Goal: Transaction & Acquisition: Book appointment/travel/reservation

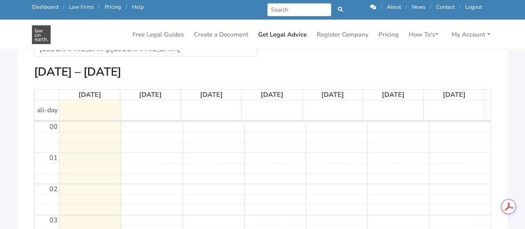
scroll to position [185, 0]
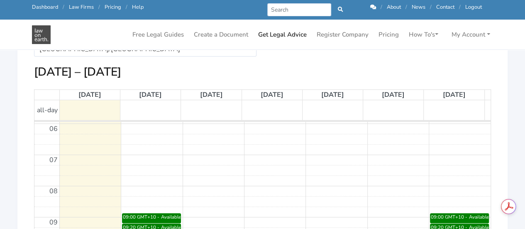
click at [165, 215] on div "Available" at bounding box center [171, 216] width 20 height 7
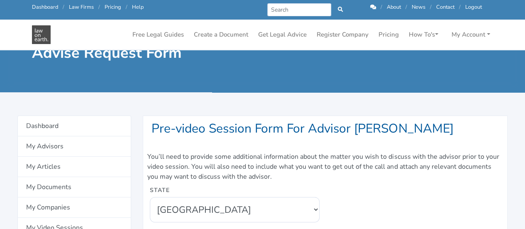
scroll to position [17, 0]
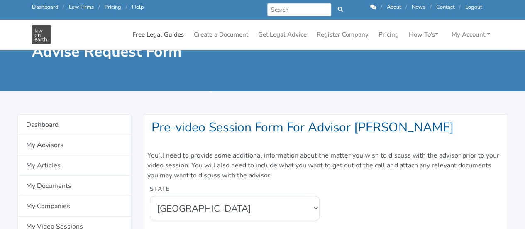
click at [167, 34] on link "Free Legal Guides" at bounding box center [158, 35] width 58 height 16
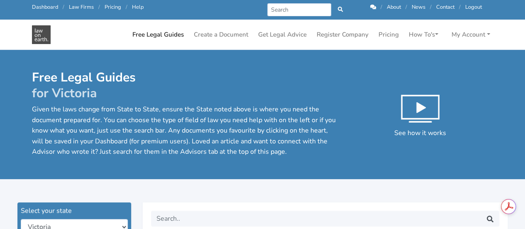
click at [238, 172] on div "Free Legal Guides for Victoria Given the laws change from State to State, ensur…" at bounding box center [262, 124] width 473 height 108
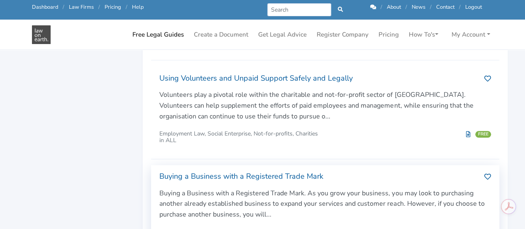
scroll to position [365, 0]
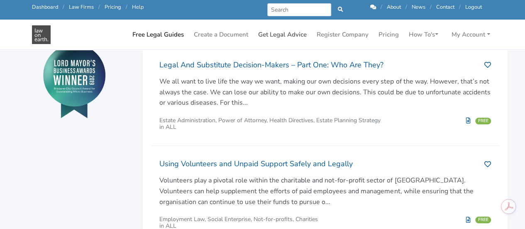
click at [292, 38] on link "Get Legal Advice" at bounding box center [282, 35] width 55 height 16
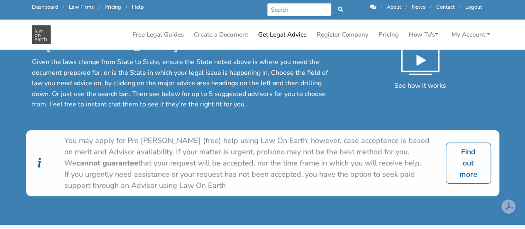
scroll to position [33, 0]
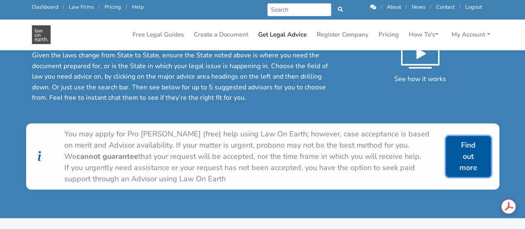
click at [454, 161] on link "Find out more" at bounding box center [468, 156] width 45 height 41
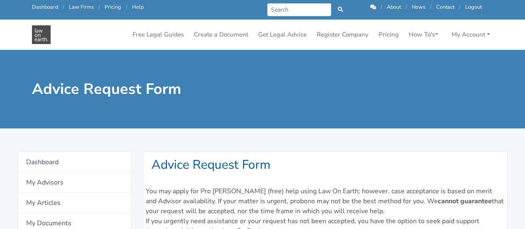
select select
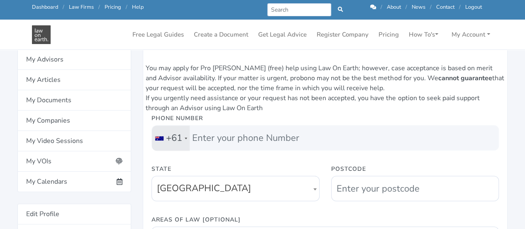
scroll to position [50, 0]
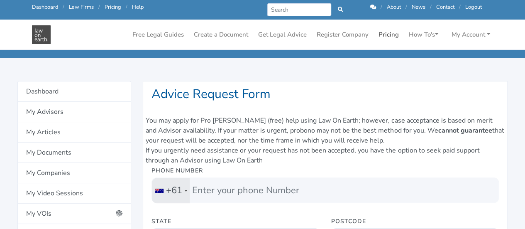
click at [385, 36] on link "Pricing" at bounding box center [388, 35] width 27 height 16
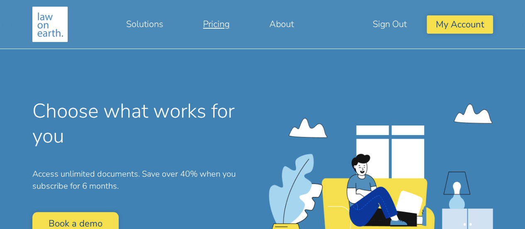
click at [187, 160] on div "Choose what works for you Access unlimited documents. Save over 40% when you su…" at bounding box center [144, 170] width 224 height 142
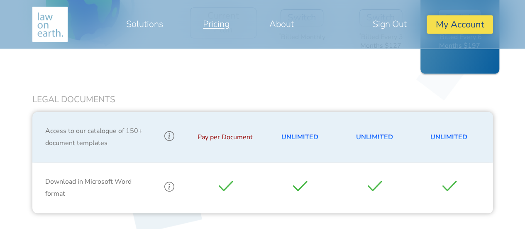
scroll to position [432, 0]
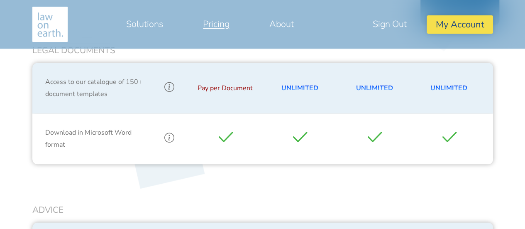
scroll to position [548, 0]
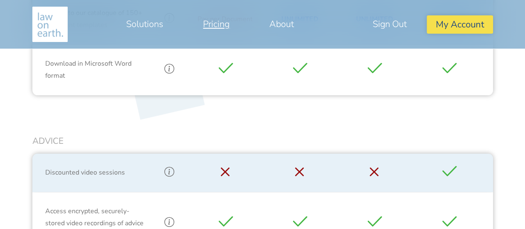
click at [483, 133] on div "Legal Documents Access to our catalogue of 150+ document templates Pay per Docu…" at bounding box center [262, 195] width 461 height 438
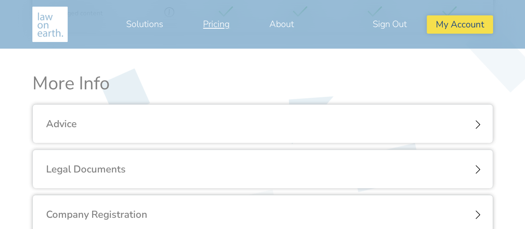
scroll to position [930, 0]
click at [486, 132] on div "Advice" at bounding box center [263, 123] width 460 height 39
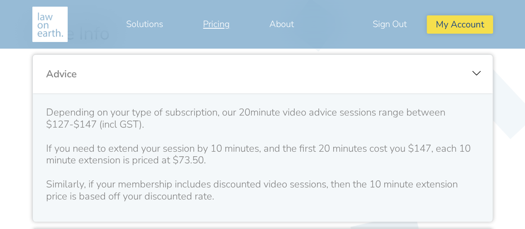
scroll to position [980, 0]
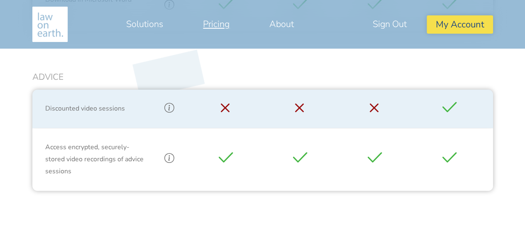
scroll to position [610, 0]
click at [166, 205] on div "Legal Documents Access to our catalogue of 150+ document templates Pay per Docu…" at bounding box center [262, 133] width 461 height 438
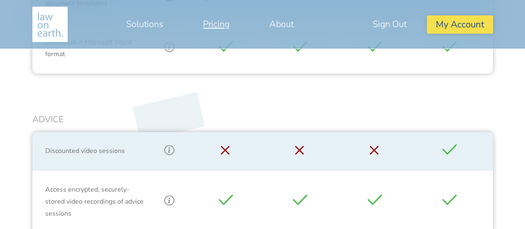
scroll to position [577, 0]
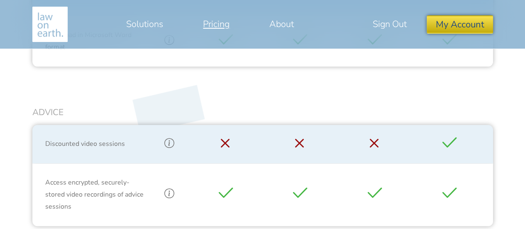
click at [458, 26] on button "My Account" at bounding box center [460, 24] width 66 height 18
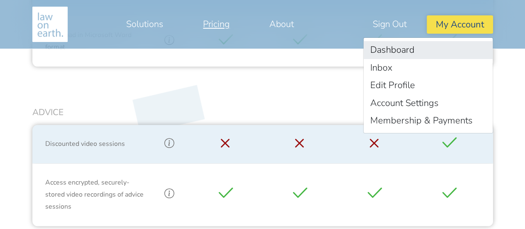
click at [404, 53] on link "Dashboard" at bounding box center [428, 50] width 129 height 18
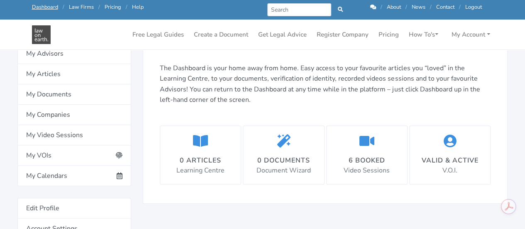
scroll to position [133, 0]
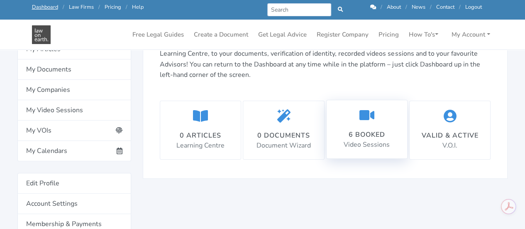
click at [363, 126] on div "6 booked Video Sessions" at bounding box center [367, 129] width 46 height 42
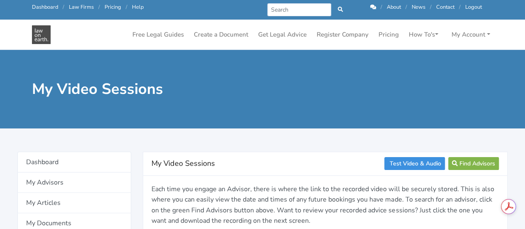
click at [328, 135] on div at bounding box center [262, 134] width 525 height 12
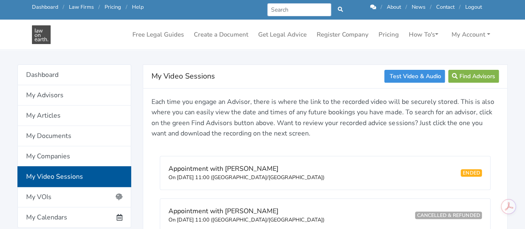
scroll to position [50, 0]
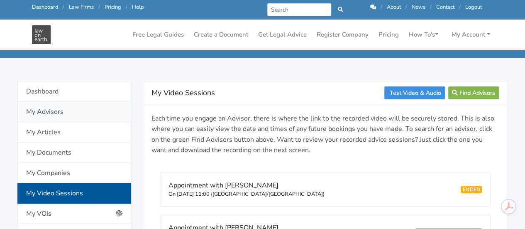
click at [51, 112] on link "My Advisors" at bounding box center [74, 112] width 114 height 20
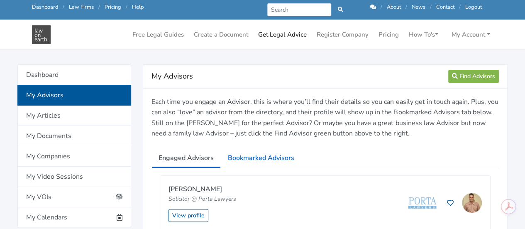
scroll to position [33, 0]
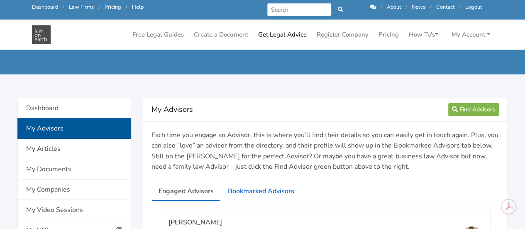
click at [269, 34] on link "Get Legal Advice" at bounding box center [282, 35] width 55 height 16
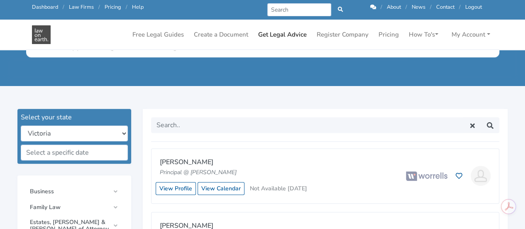
scroll to position [166, 0]
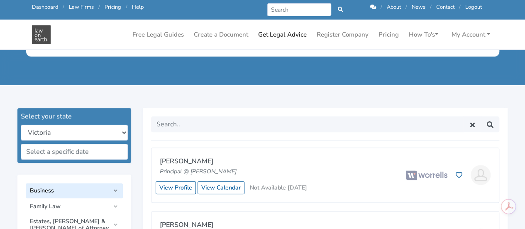
click at [88, 184] on link "Business" at bounding box center [74, 190] width 97 height 15
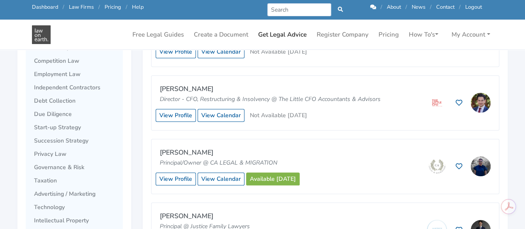
scroll to position [382, 0]
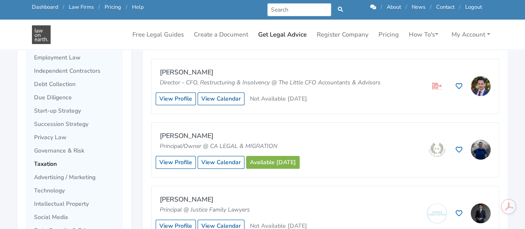
click at [65, 165] on span "Taxation" at bounding box center [76, 164] width 85 height 7
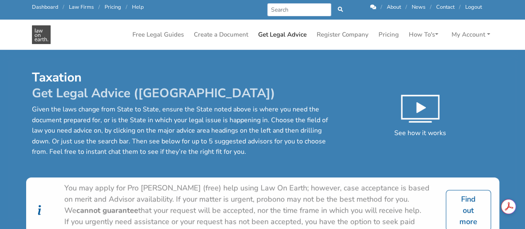
click at [279, 161] on div "Taxation Get Legal Advice ([GEOGRAPHIC_DATA]) Given the laws change from State …" at bounding box center [262, 124] width 473 height 108
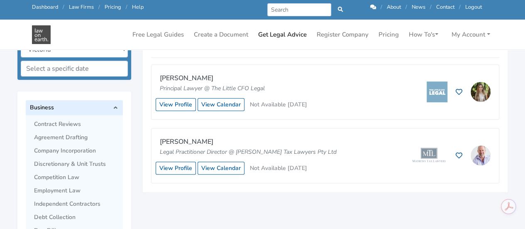
scroll to position [266, 0]
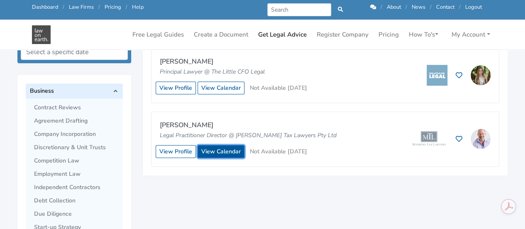
click at [230, 150] on link "View Calendar" at bounding box center [221, 151] width 47 height 13
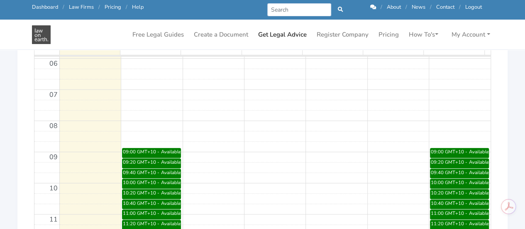
scroll to position [232, 0]
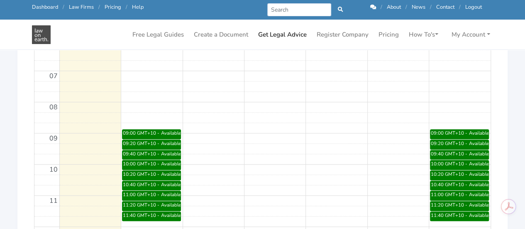
click at [158, 155] on div "09:40 GMT+10 - 10:00 GMT+10" at bounding box center [141, 153] width 39 height 7
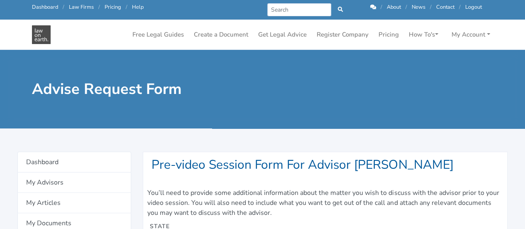
click at [302, 170] on h4 "Pre-video Session Form For Advisor [PERSON_NAME]" at bounding box center [325, 165] width 347 height 16
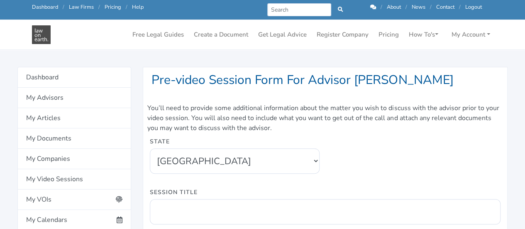
scroll to position [66, 0]
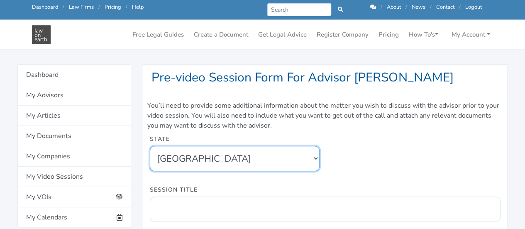
click at [313, 160] on select "[GEOGRAPHIC_DATA] [GEOGRAPHIC_DATA] [GEOGRAPHIC_DATA] [GEOGRAPHIC_DATA] [GEOGRA…" at bounding box center [234, 158] width 169 height 25
select select "5"
click at [150, 146] on select "[GEOGRAPHIC_DATA] [GEOGRAPHIC_DATA] [GEOGRAPHIC_DATA] [GEOGRAPHIC_DATA] [GEOGRA…" at bounding box center [234, 158] width 169 height 25
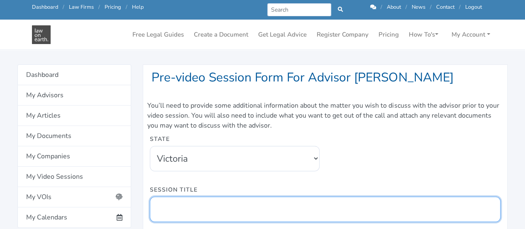
click at [226, 208] on input "Session Title" at bounding box center [325, 208] width 351 height 25
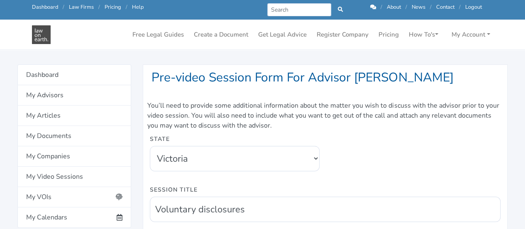
click at [352, 175] on div "State [GEOGRAPHIC_DATA] [GEOGRAPHIC_DATA] [GEOGRAPHIC_DATA] [GEOGRAPHIC_DATA] […" at bounding box center [325, 159] width 362 height 51
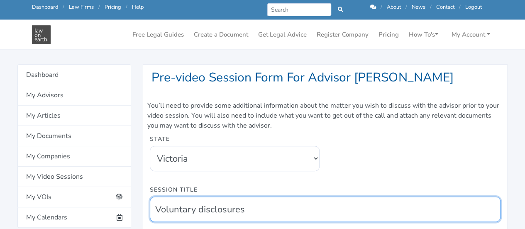
click at [281, 219] on input "Voluntary disclosures" at bounding box center [325, 208] width 351 height 25
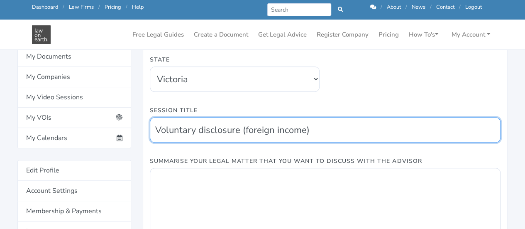
scroll to position [219, 0]
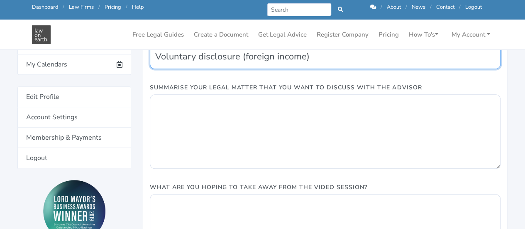
type input "Voluntary disclosure (foreign income)"
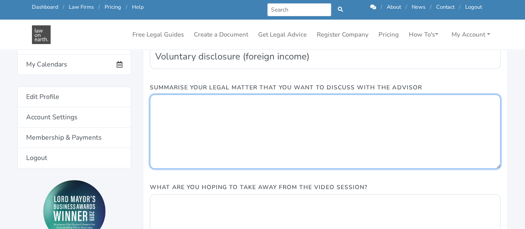
click at [269, 103] on textarea "Summarise Your Legal Matter That You Want To Discuss With The Advisor" at bounding box center [325, 131] width 351 height 74
paste textarea "(Background) In mid Aug, family violence events occurred and police applied ful…"
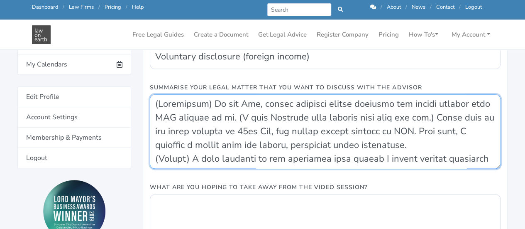
scroll to position [285, 0]
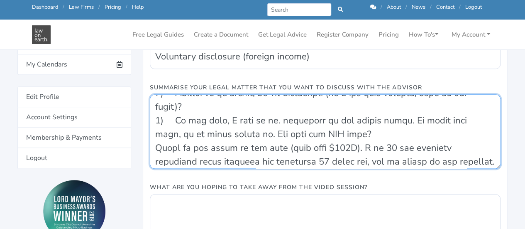
type textarea "(Background) In mid Aug, family violence events occurred and police applied ful…"
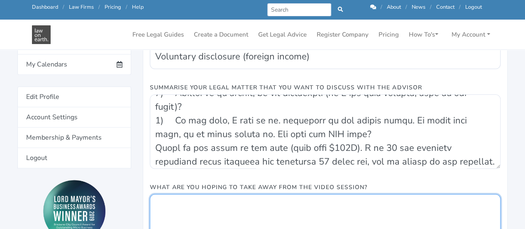
click at [197, 209] on textarea "What are you hoping to take away from the video session?" at bounding box center [325, 231] width 351 height 74
paste textarea "I would like you to receive the most effective, prompt solution from you, after…"
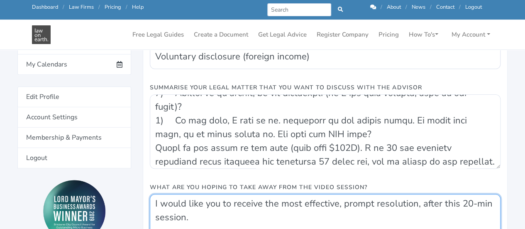
type textarea "I would like you to receive the most effective, prompt resolution, after this 2…"
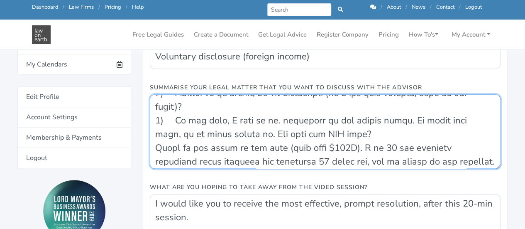
click at [191, 147] on textarea "Summarise Your Legal Matter That You Want To Discuss With The Advisor" at bounding box center [325, 131] width 351 height 74
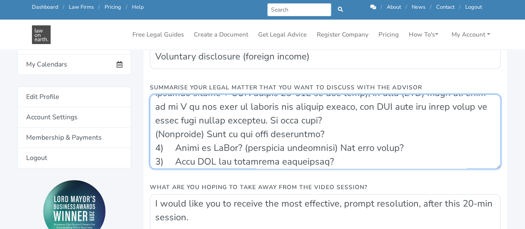
scroll to position [216, 0]
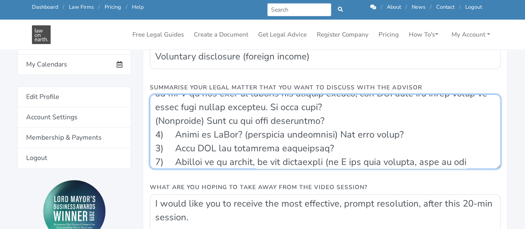
click at [418, 118] on textarea "Summarise Your Legal Matter That You Want To Discuss With The Advisor" at bounding box center [325, 131] width 351 height 74
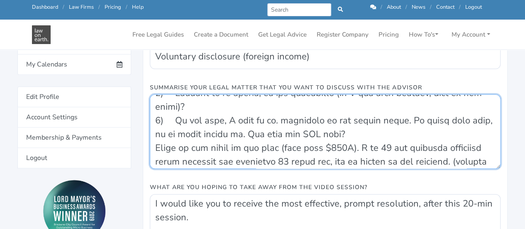
scroll to position [298, 0]
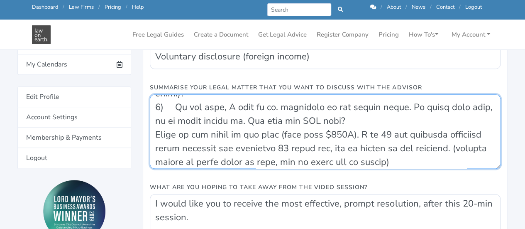
drag, startPoint x: 452, startPoint y: 134, endPoint x: 455, endPoint y: 142, distance: 8.6
click at [455, 142] on textarea "Summarise Your Legal Matter That You Want To Discuss With The Advisor" at bounding box center [325, 131] width 351 height 74
type textarea "(Background) In mid Aug, family violence events occurred and police applied ful…"
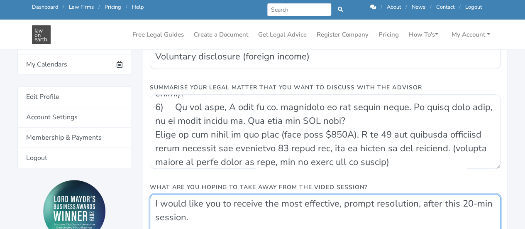
click at [271, 219] on textarea "I would like you to receive the most effective, prompt resolution, after this 2…" at bounding box center [325, 231] width 351 height 74
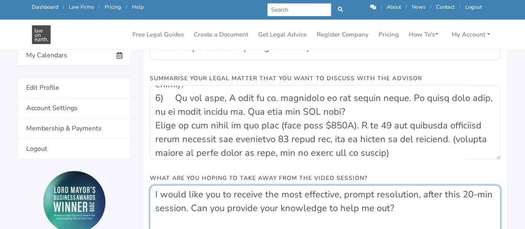
type textarea "I would like you to receive the most effective, prompt resolution, after this 2…"
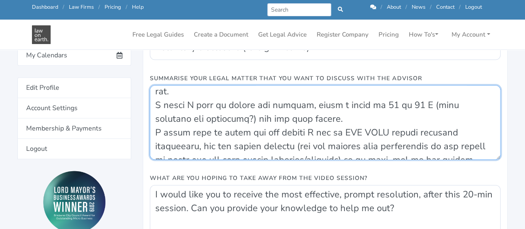
scroll to position [0, 0]
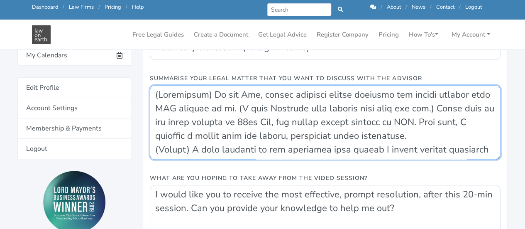
click at [419, 115] on textarea "Summarise Your Legal Matter That You Want To Discuss With The Advisor" at bounding box center [325, 122] width 351 height 74
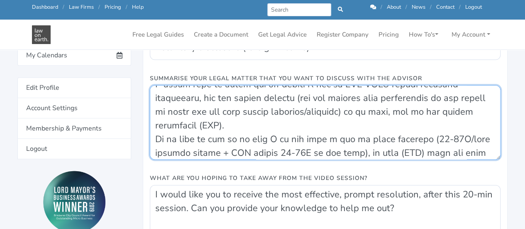
scroll to position [148, 0]
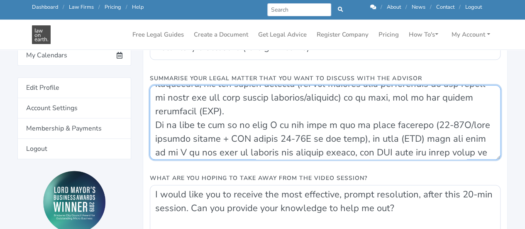
click at [227, 127] on textarea "Summarise Your Legal Matter That You Want To Discuss With The Advisor" at bounding box center [325, 122] width 351 height 74
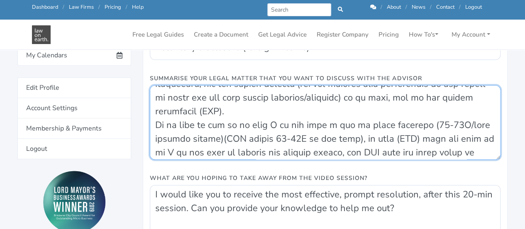
drag, startPoint x: 215, startPoint y: 126, endPoint x: 153, endPoint y: 127, distance: 62.3
click at [153, 127] on textarea "Summarise Your Legal Matter That You Want To Discuss With The Advisor" at bounding box center [325, 122] width 351 height 74
click at [438, 111] on textarea "Summarise Your Legal Matter That You Want To Discuss With The Advisor" at bounding box center [325, 122] width 351 height 74
paste textarea "foreign income"
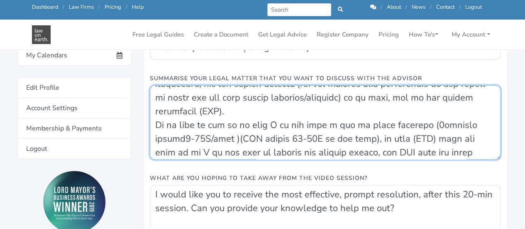
click at [440, 114] on textarea "Summarise Your Legal Matter That You Want To Discuss With The Advisor" at bounding box center [325, 122] width 351 height 74
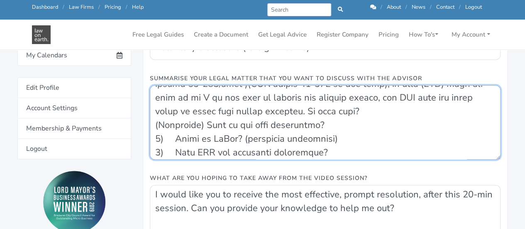
scroll to position [216, 0]
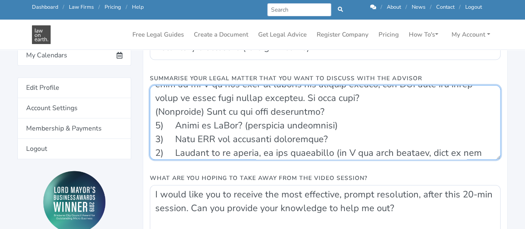
click at [411, 116] on textarea "Summarise Your Legal Matter That You Want To Discuss With The Advisor" at bounding box center [325, 122] width 351 height 74
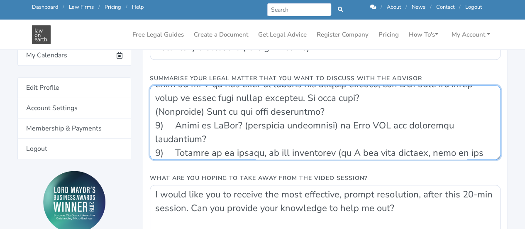
click at [344, 114] on textarea "Summarise Your Legal Matter That You Want To Discuss With The Advisor" at bounding box center [325, 122] width 351 height 74
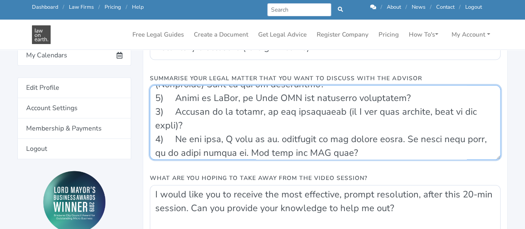
scroll to position [257, 0]
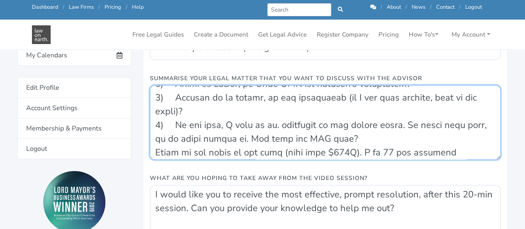
click at [364, 125] on textarea "Summarise Your Legal Matter That You Want To Discuss With The Advisor" at bounding box center [325, 122] width 351 height 74
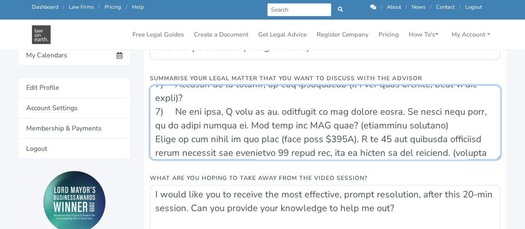
scroll to position [285, 0]
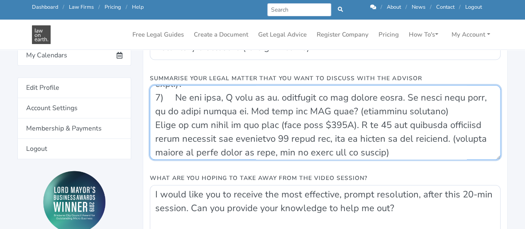
click at [235, 127] on textarea "Summarise Your Legal Matter That You Want To Discuss With The Advisor" at bounding box center [325, 122] width 351 height 74
click at [454, 146] on textarea "Summarise Your Legal Matter That You Want To Discuss With The Advisor" at bounding box center [325, 122] width 351 height 74
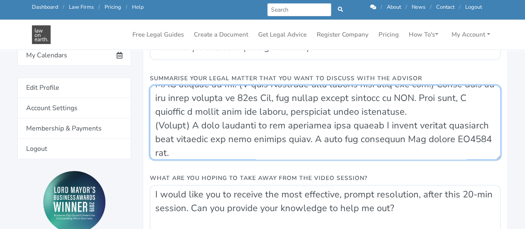
scroll to position [38, 0]
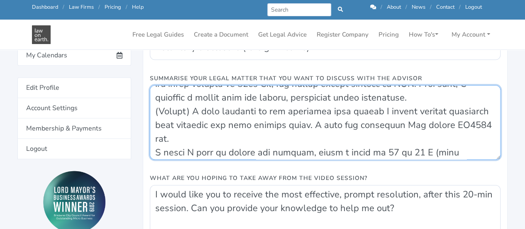
click at [155, 112] on textarea "Summarise Your Legal Matter That You Want To Discuss With The Advisor" at bounding box center [325, 122] width 351 height 74
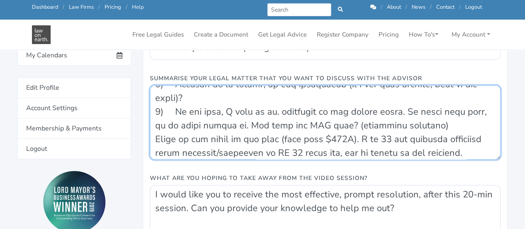
scroll to position [312, 0]
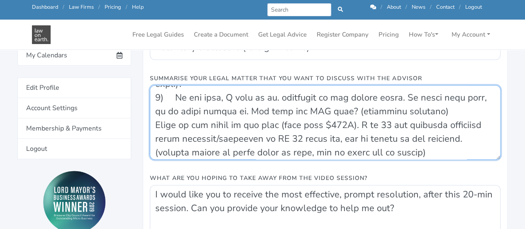
type textarea "(Background) In mid Aug, family violence events occurred and police applied ful…"
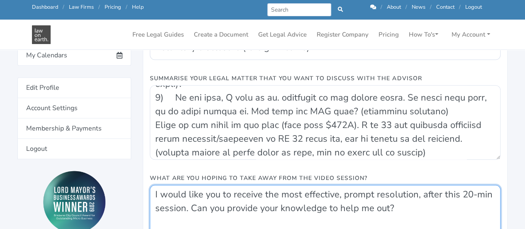
click at [219, 196] on textarea "I would like you to receive the most effective, prompt resolution, after this 2…" at bounding box center [325, 222] width 351 height 74
click at [353, 197] on textarea "I would like to receive the most effective, prompt resolution, after this 20-mi…" at bounding box center [325, 222] width 351 height 74
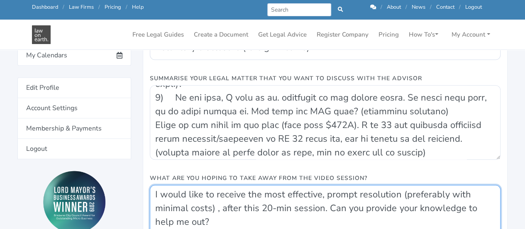
click at [307, 204] on textarea "I would like to receive the most effective, prompt resolution (preferably with …" at bounding box center [325, 222] width 351 height 74
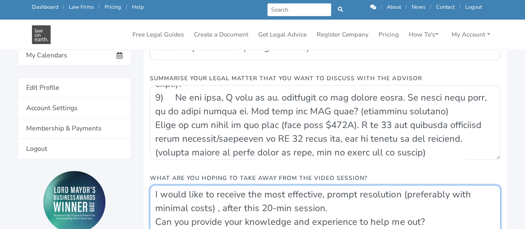
click at [448, 220] on textarea "I would like to receive the most effective, prompt resolution (preferably with …" at bounding box center [325, 222] width 351 height 74
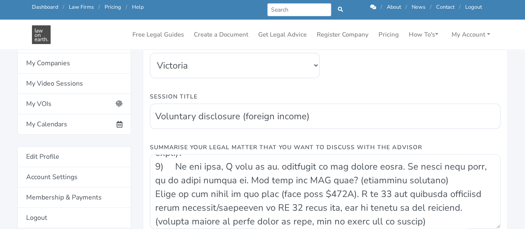
scroll to position [193, 0]
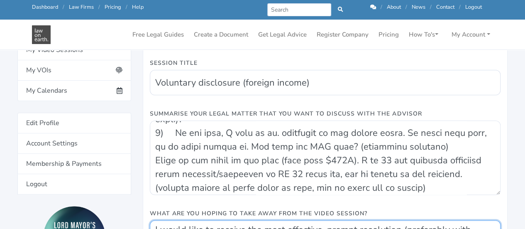
type textarea "I would like to receive the most effective, prompt resolution (preferably with …"
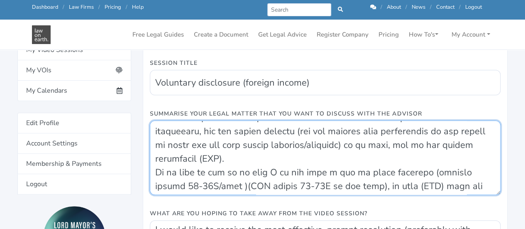
scroll to position [166, 0]
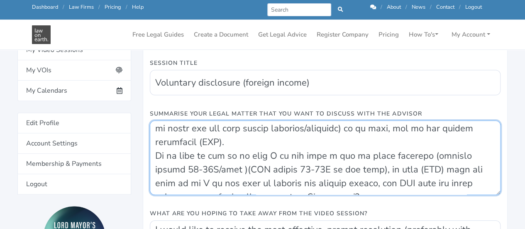
click at [395, 159] on textarea "Summarise Your Legal Matter That You Want To Discuss With The Advisor" at bounding box center [325, 157] width 351 height 74
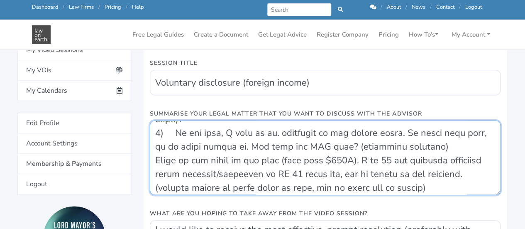
scroll to position [315, 0]
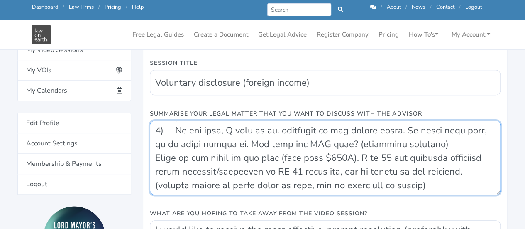
drag, startPoint x: 151, startPoint y: 141, endPoint x: 472, endPoint y: 177, distance: 322.5
click at [472, 177] on textarea "Summarise Your Legal Matter That You Want To Discuss With The Advisor" at bounding box center [325, 157] width 351 height 74
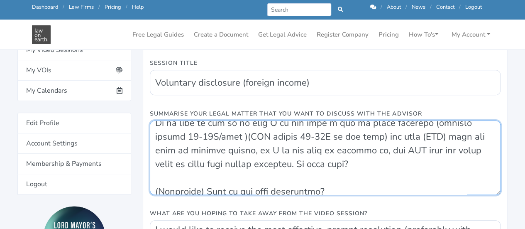
scroll to position [211, 0]
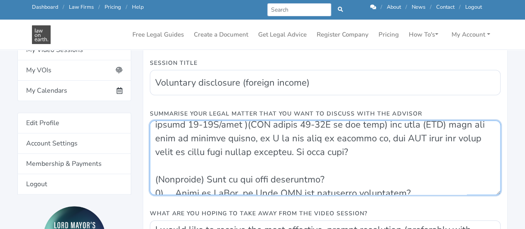
drag, startPoint x: 444, startPoint y: 178, endPoint x: 154, endPoint y: 169, distance: 289.9
click at [154, 169] on textarea "Summarise Your Legal Matter That You Want To Discuss With The Advisor" at bounding box center [325, 157] width 351 height 74
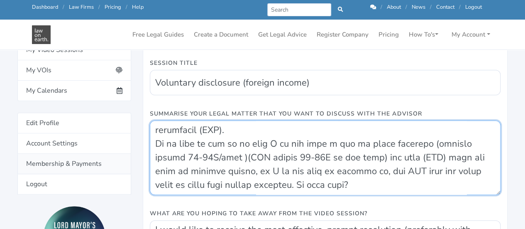
scroll to position [178, 0]
type textarea "(Background) In mid Aug, family violence events occurred and police applied ful…"
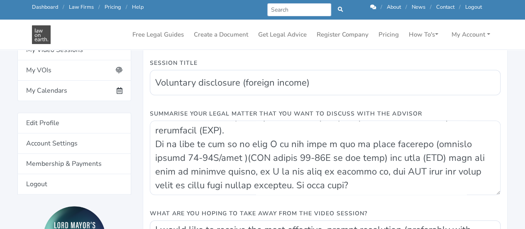
click at [359, 211] on label "What are you hoping to take away from the video session?" at bounding box center [259, 213] width 218 height 9
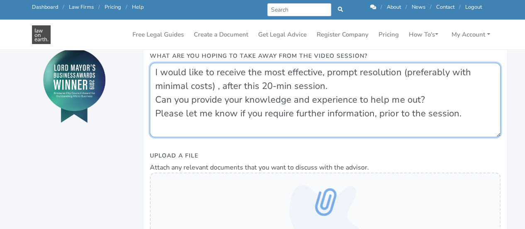
click at [335, 88] on textarea "I would like to receive the most effective, prompt resolution (preferably with …" at bounding box center [325, 100] width 351 height 74
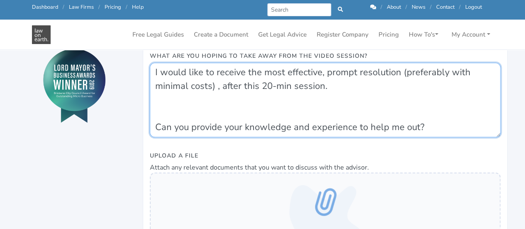
paste textarea "(Questions) What is the best resolution? 1) Amend on MyGov, or Call ATO for vol…"
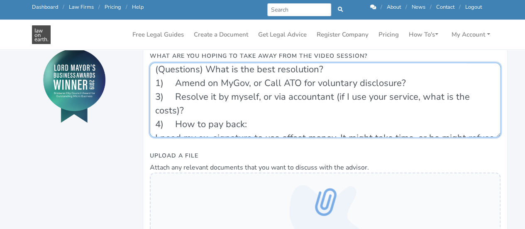
scroll to position [30, 0]
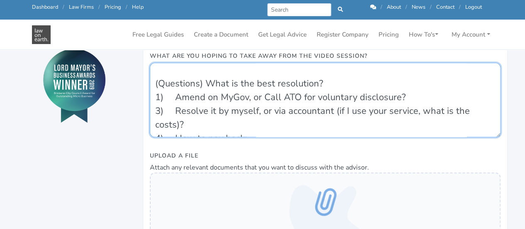
click at [176, 98] on textarea "I would like to receive the most effective, prompt resolution (preferably with …" at bounding box center [325, 100] width 351 height 74
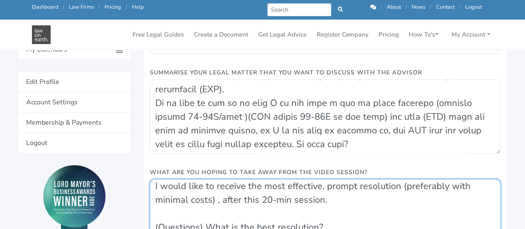
scroll to position [209, 0]
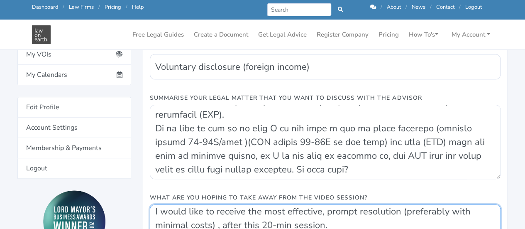
type textarea "I would like to receive the most effective, prompt resolution (preferably with …"
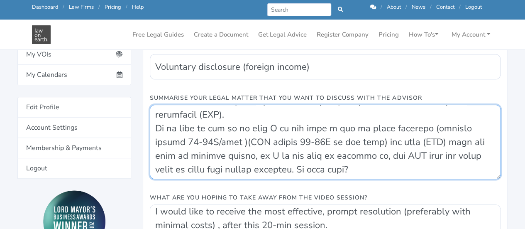
click at [383, 127] on textarea "Summarise Your Legal Matter That You Want To Discuss With The Advisor" at bounding box center [325, 142] width 351 height 74
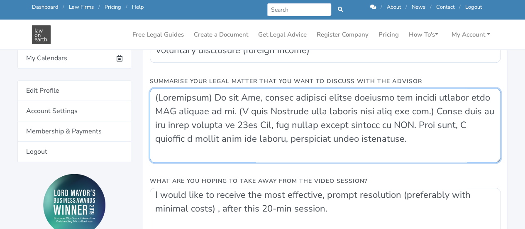
scroll to position [242, 0]
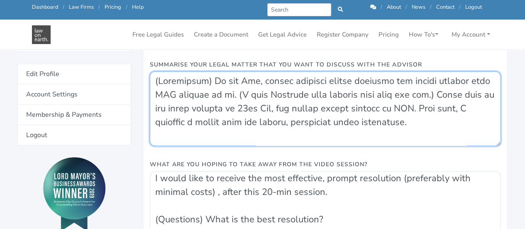
click at [448, 134] on textarea "Summarise Your Legal Matter That You Want To Discuss With The Advisor" at bounding box center [325, 108] width 351 height 74
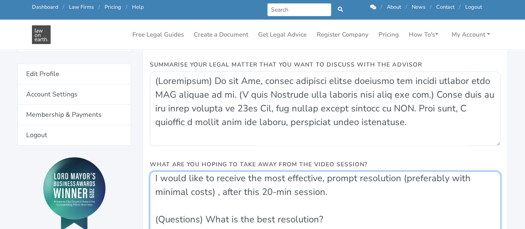
click at [249, 204] on textarea "I would like to receive the most effective, prompt resolution (preferably with …" at bounding box center [325, 208] width 351 height 74
click at [394, 199] on textarea "I would like to receive the most effective, prompt resolution (preferably with …" at bounding box center [325, 208] width 351 height 74
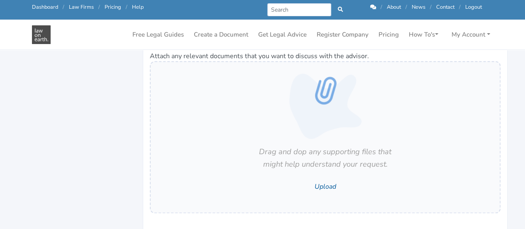
scroll to position [566, 0]
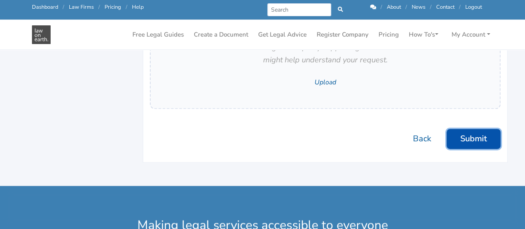
click at [466, 138] on button "Submit" at bounding box center [474, 139] width 54 height 20
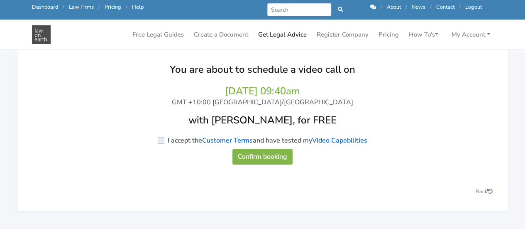
scroll to position [110, 0]
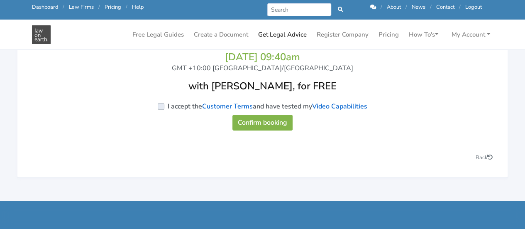
click at [168, 105] on label "I accept the Customer Terms and have tested my Video Capabilities" at bounding box center [268, 106] width 200 height 10
click at [41, 105] on input "I accept the Customer Terms and have tested my Video Capabilities" at bounding box center [37, 105] width 7 height 8
checkbox input "true"
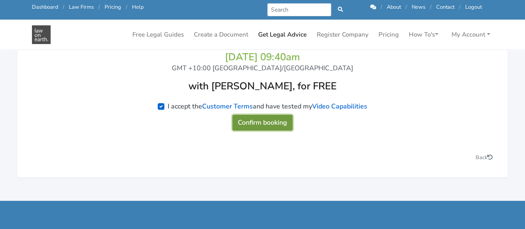
click at [271, 121] on button "Confirm booking" at bounding box center [262, 123] width 60 height 16
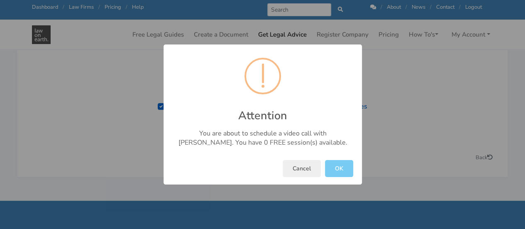
click at [342, 167] on button "OK" at bounding box center [339, 168] width 28 height 17
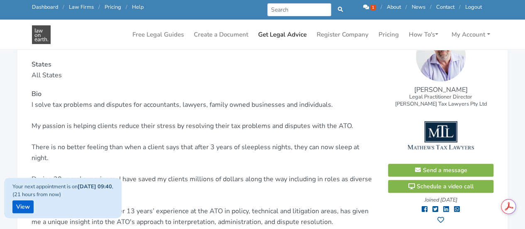
scroll to position [138, 0]
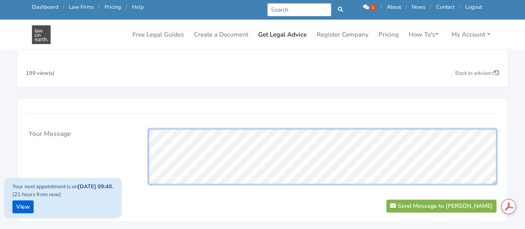
scroll to position [7, 0]
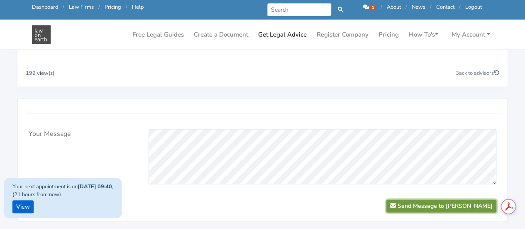
click at [421, 199] on button "Send Message to Mark Mathews" at bounding box center [441, 205] width 110 height 13
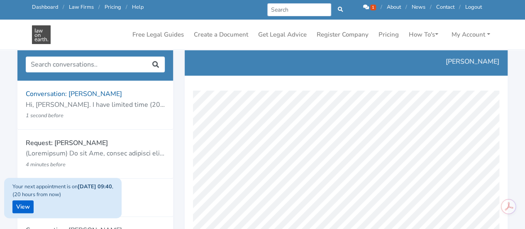
scroll to position [96, 0]
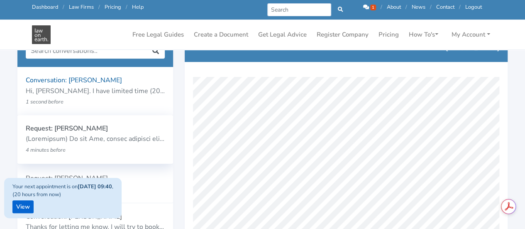
click at [113, 139] on p at bounding box center [95, 139] width 139 height 11
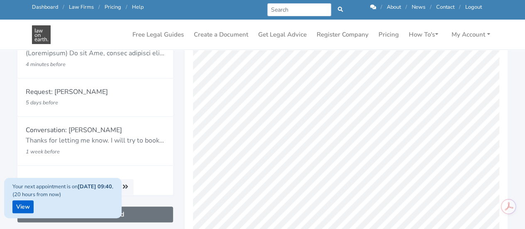
scroll to position [116, 0]
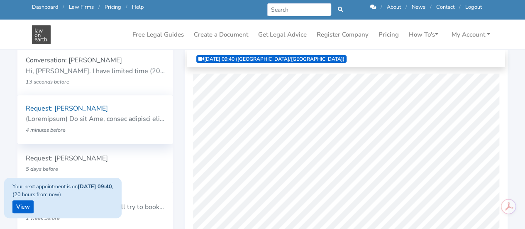
click at [75, 109] on p "Request: [PERSON_NAME]" at bounding box center [95, 108] width 139 height 11
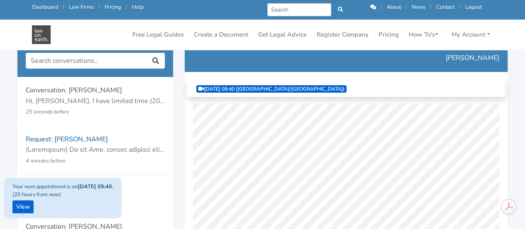
scroll to position [86, 0]
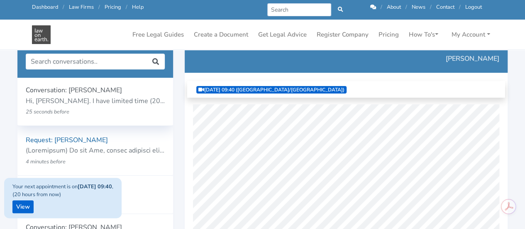
click at [91, 117] on div "Conversation: [PERSON_NAME] Hi, [PERSON_NAME]. I have limited time (20min) to d…" at bounding box center [95, 101] width 156 height 49
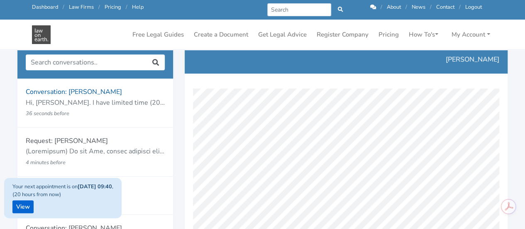
scroll to position [83, 0]
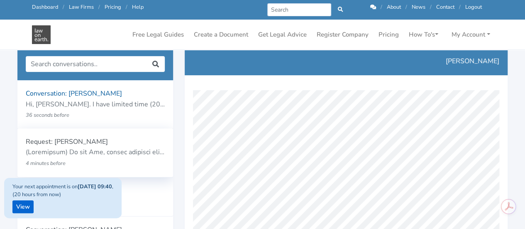
click at [99, 150] on p at bounding box center [95, 152] width 139 height 11
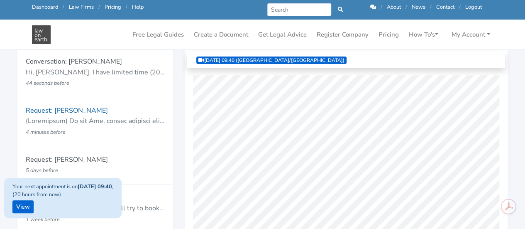
scroll to position [100, 0]
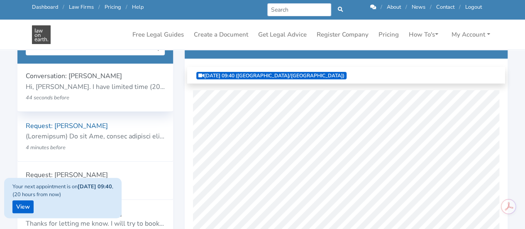
click at [136, 88] on p "Hi, [PERSON_NAME]. I have limited time (20min) to discuss my issues with you. I…" at bounding box center [95, 87] width 139 height 11
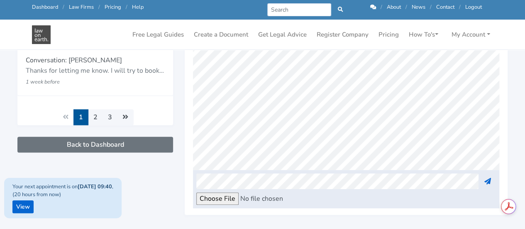
scroll to position [0, 1837]
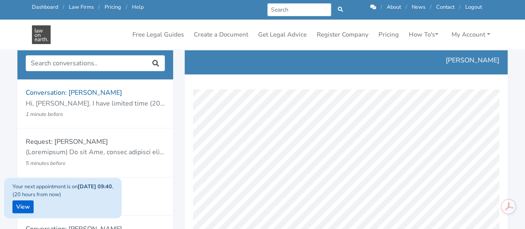
scroll to position [97, 0]
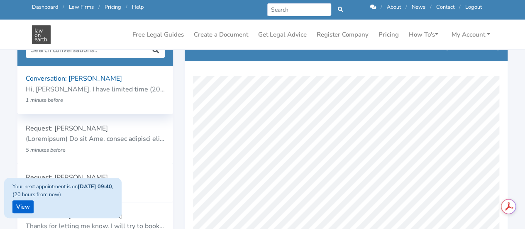
click at [77, 101] on p "1 minute before" at bounding box center [83, 100] width 114 height 11
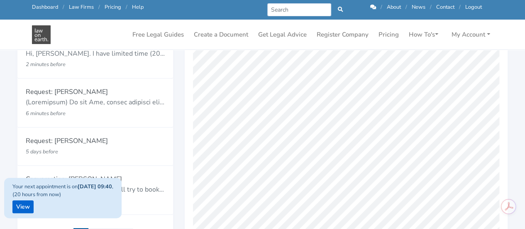
scroll to position [133, 0]
click at [110, 102] on p at bounding box center [95, 102] width 139 height 11
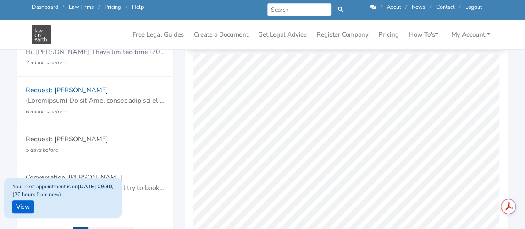
scroll to position [81, 0]
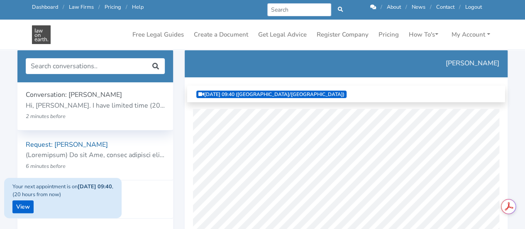
click at [90, 106] on p "Hi, [PERSON_NAME]. I have limited time (20min) to discuss my issues with you. I…" at bounding box center [95, 105] width 139 height 11
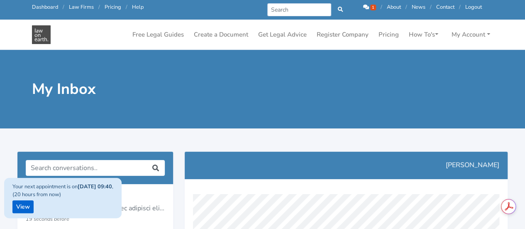
click at [200, 80] on h1 "My Inbox" at bounding box center [144, 89] width 225 height 19
click at [363, 5] on icon at bounding box center [366, 7] width 6 height 5
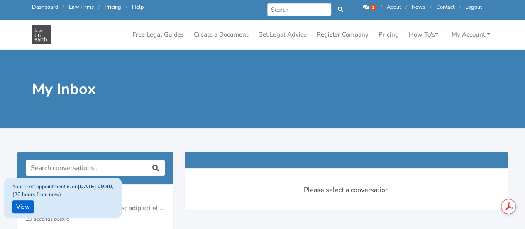
click at [372, 139] on div at bounding box center [262, 134] width 525 height 12
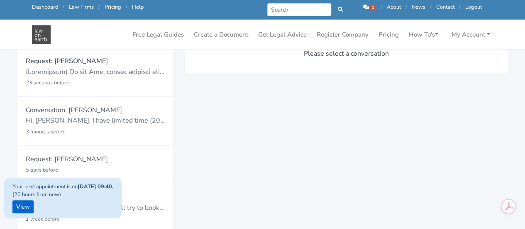
scroll to position [116, 0]
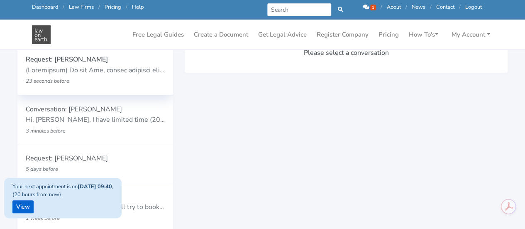
click at [61, 67] on p at bounding box center [95, 70] width 139 height 11
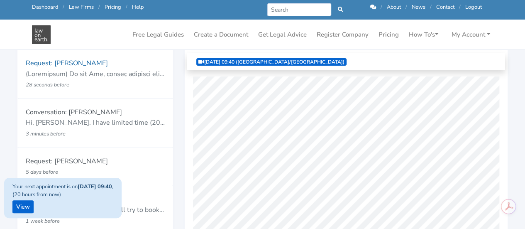
scroll to position [103, 0]
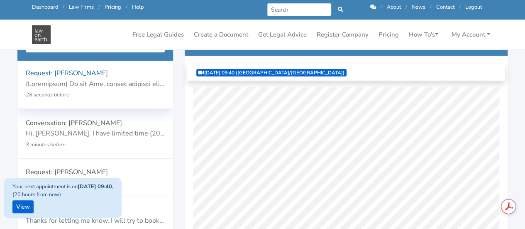
click at [56, 88] on p at bounding box center [95, 84] width 139 height 11
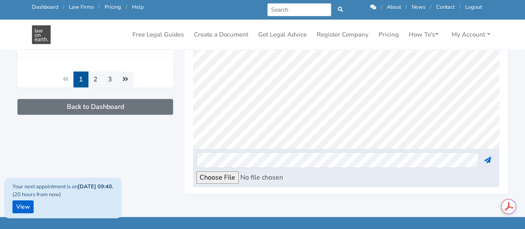
scroll to position [97, 0]
click at [106, 137] on div "Request: [PERSON_NAME] 44 seconds before 1" at bounding box center [95, 23] width 167 height 364
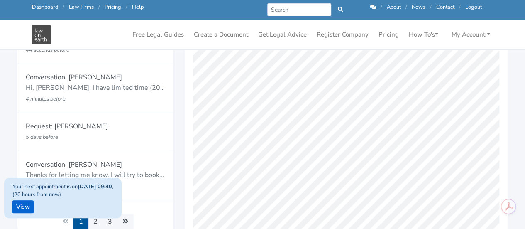
scroll to position [108, 0]
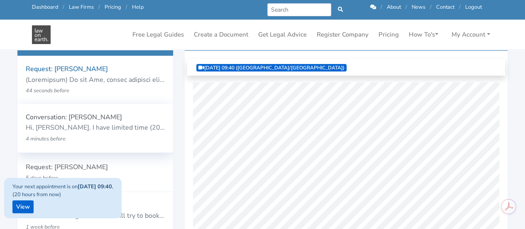
click at [53, 132] on p "Hi, [PERSON_NAME]. I have limited time (20min) to discuss my issues with you. I…" at bounding box center [95, 127] width 139 height 11
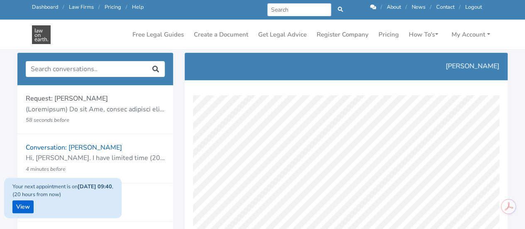
scroll to position [116, 0]
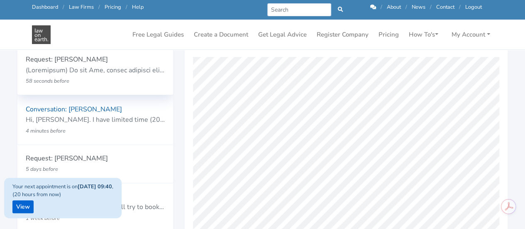
click at [77, 81] on p "58 seconds before" at bounding box center [83, 81] width 114 height 11
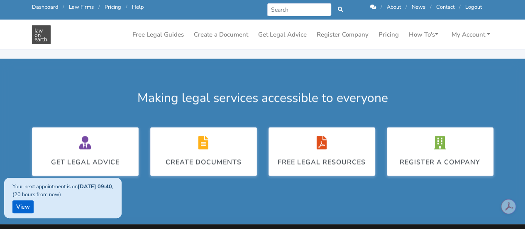
scroll to position [465, 0]
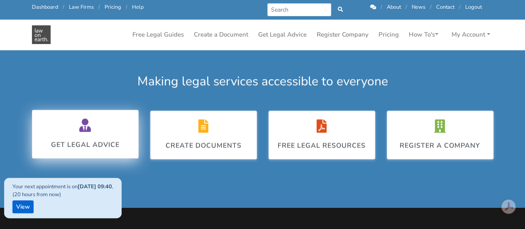
click at [104, 136] on div "Get Legal Advice" at bounding box center [85, 133] width 68 height 31
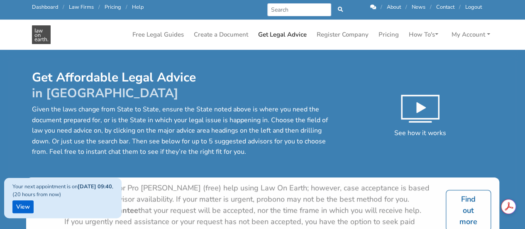
click at [179, 129] on p "Given the laws change from State to State, ensure the State noted above is wher…" at bounding box center [184, 130] width 304 height 53
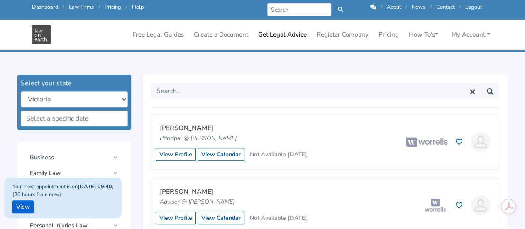
scroll to position [216, 0]
